Goal: Information Seeking & Learning: Learn about a topic

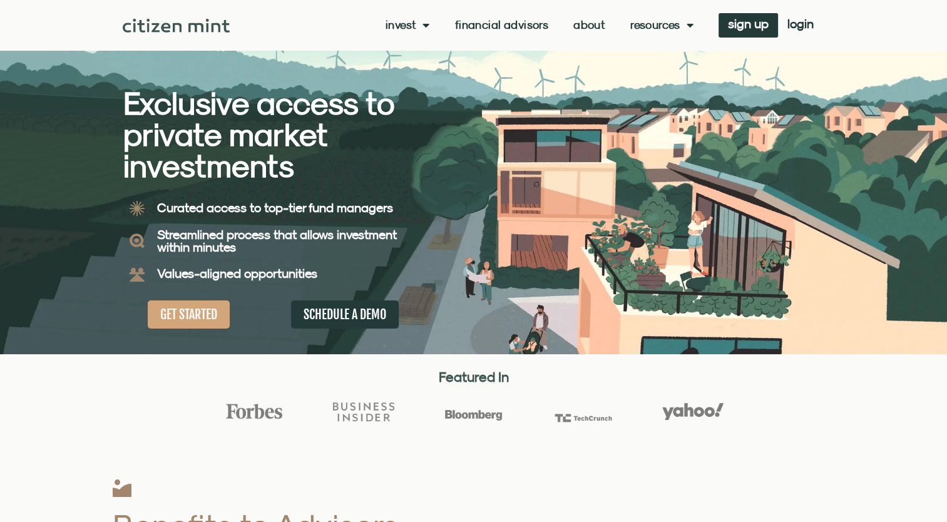
click at [584, 26] on link "About" at bounding box center [589, 25] width 32 height 13
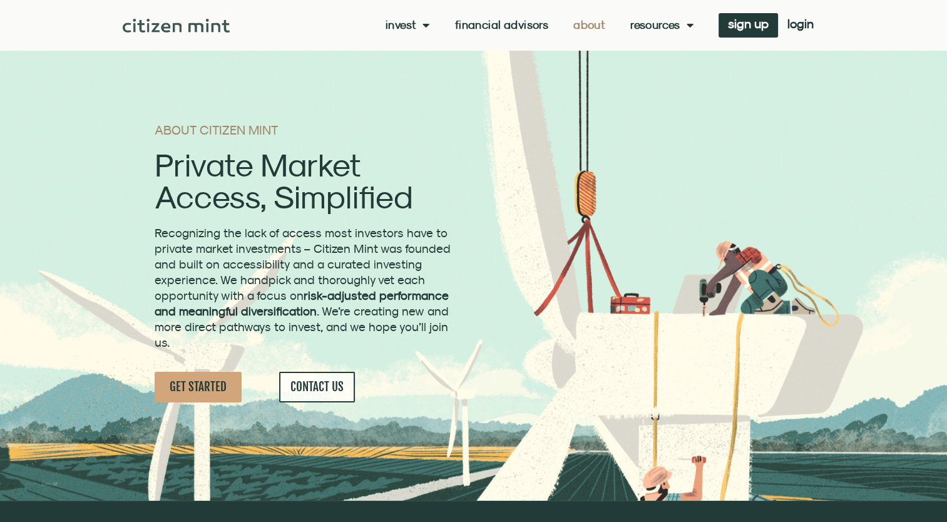
click at [160, 24] on img at bounding box center [176, 26] width 107 height 14
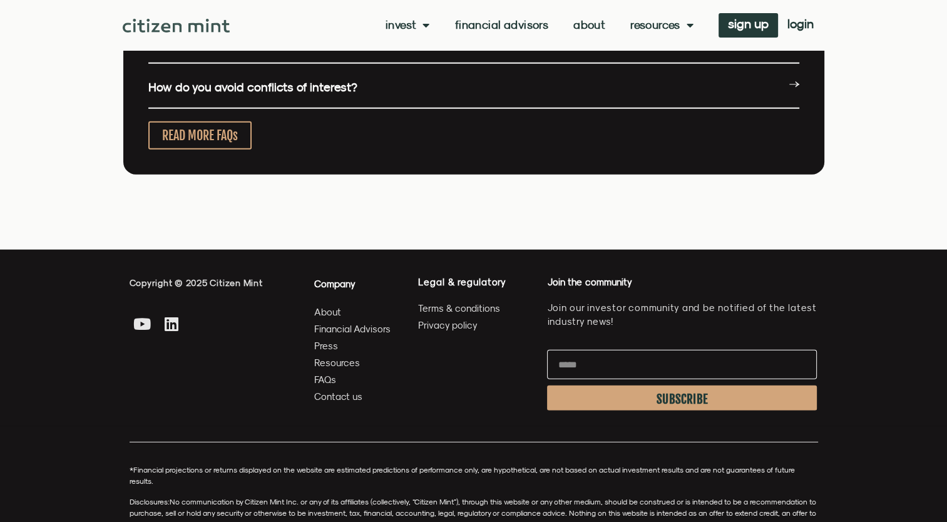
scroll to position [2994, 0]
